Goal: Navigation & Orientation: Go to known website

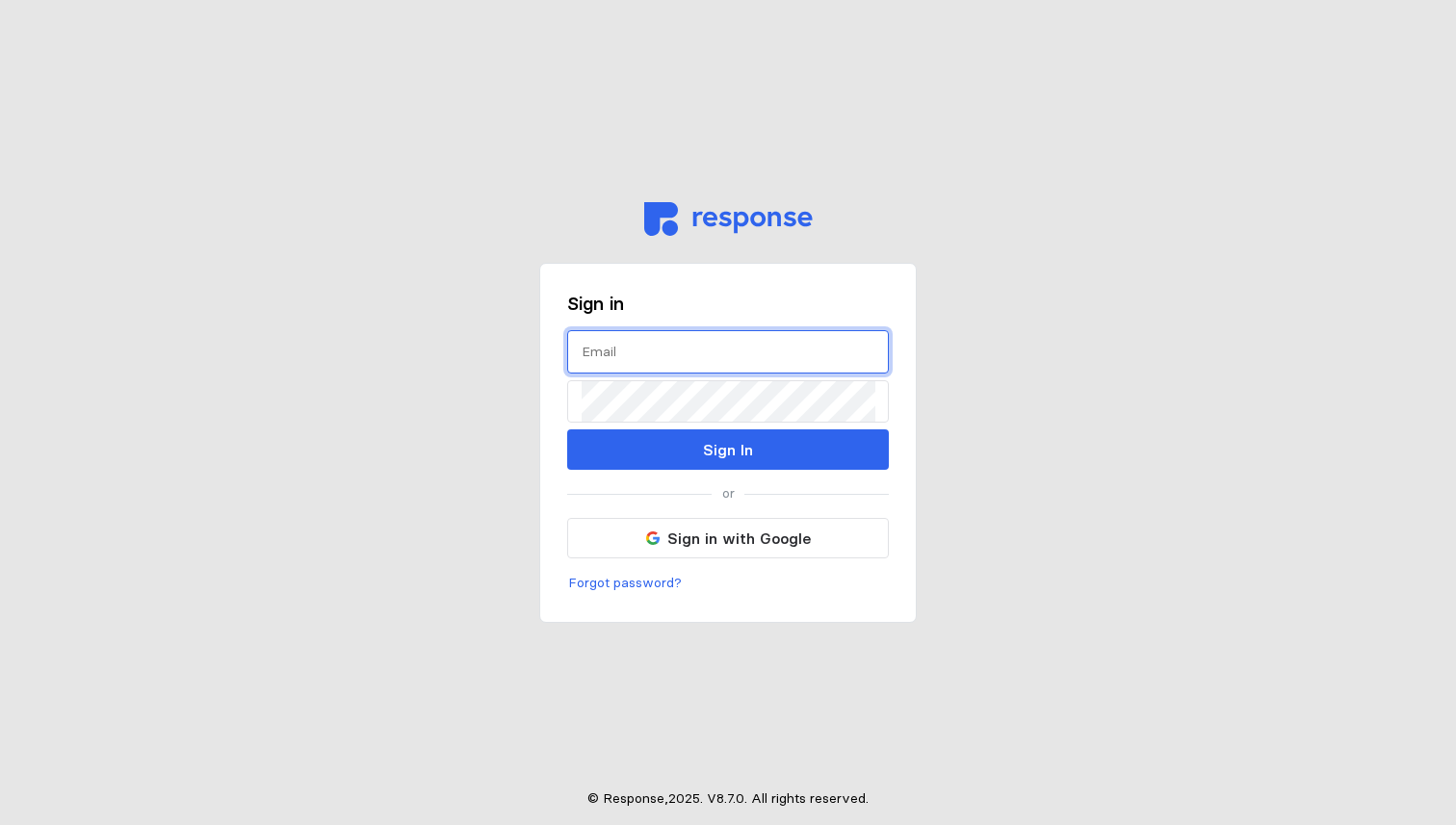
click at [613, 359] on input "text" at bounding box center [728, 351] width 293 height 42
type input "patrick@shippingtree.co"
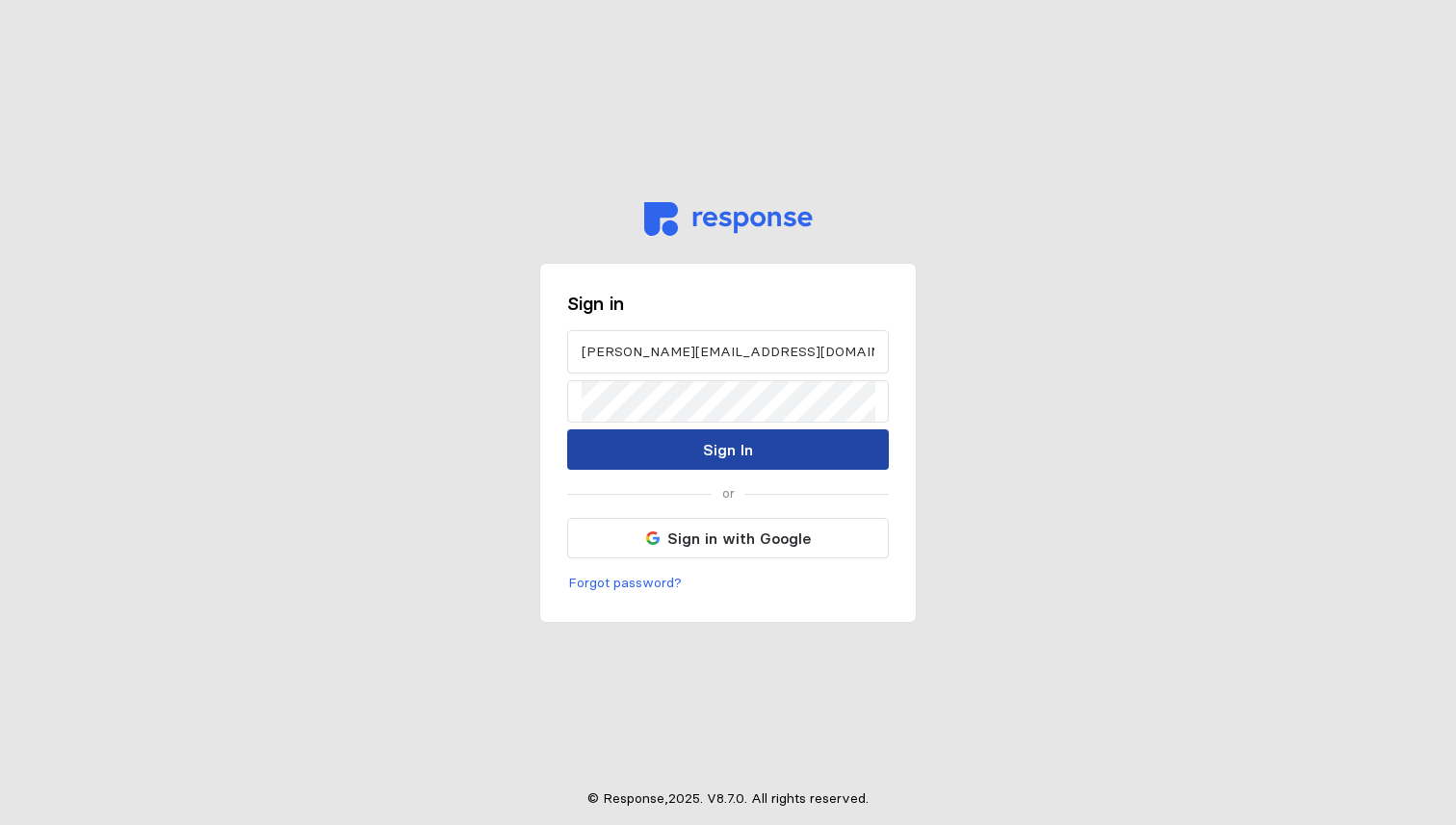
click at [712, 458] on p "Sign In" at bounding box center [728, 449] width 50 height 24
